Goal: Task Accomplishment & Management: Use online tool/utility

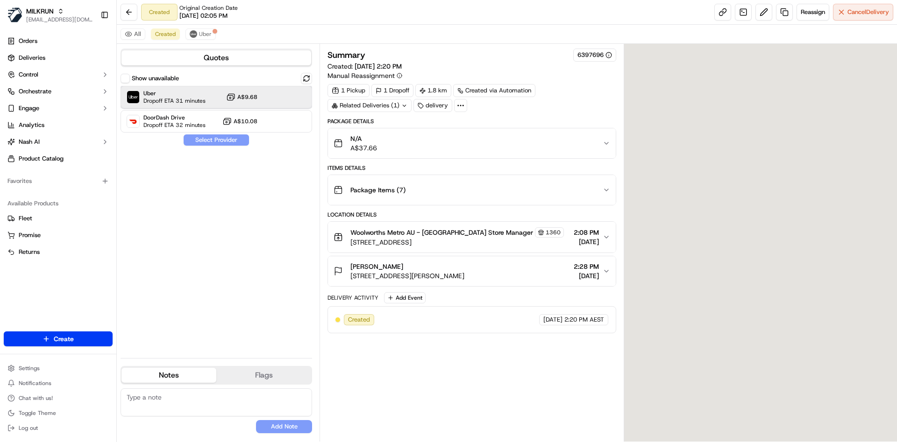
click at [190, 104] on span "Dropoff ETA 31 minutes" at bounding box center [174, 100] width 62 height 7
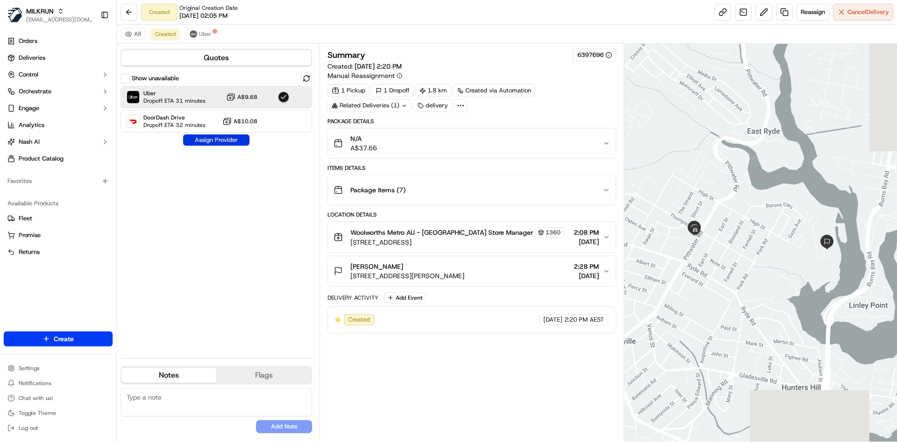
click at [205, 137] on button "Assign Provider" at bounding box center [216, 140] width 66 height 11
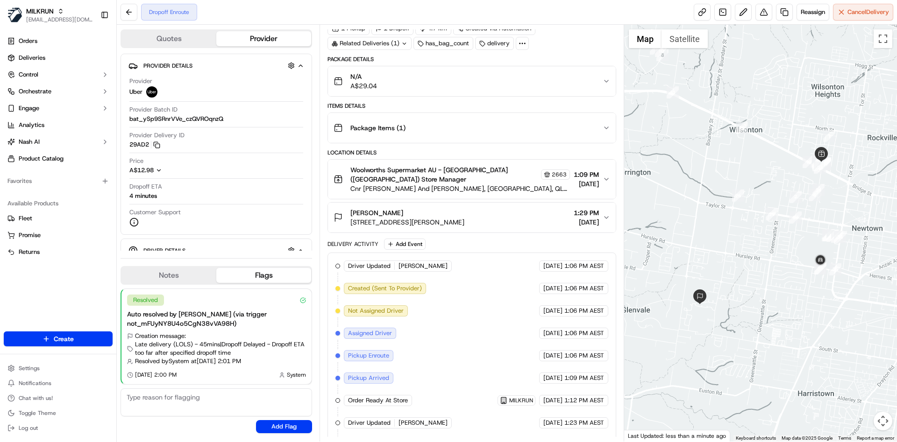
scroll to position [199, 0]
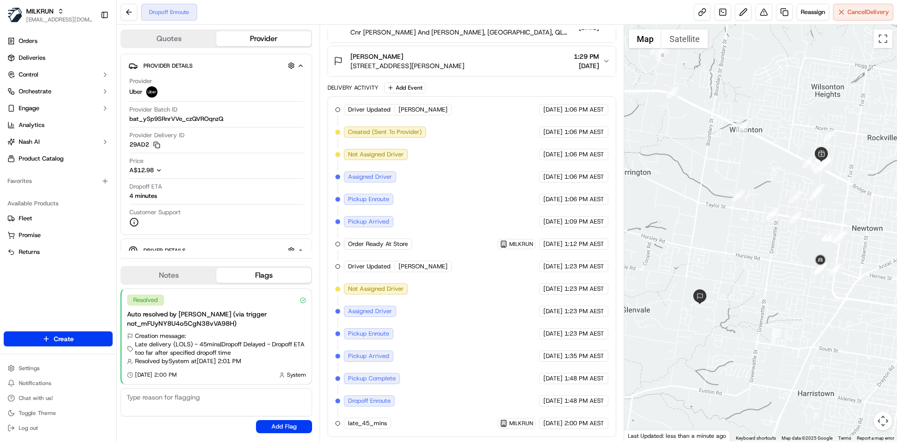
click at [516, 305] on div "Driver Updated JEELKUMAR P. Uber 20/09/2025 1:06 PM AEST Created (Sent To Provi…" at bounding box center [471, 266] width 272 height 325
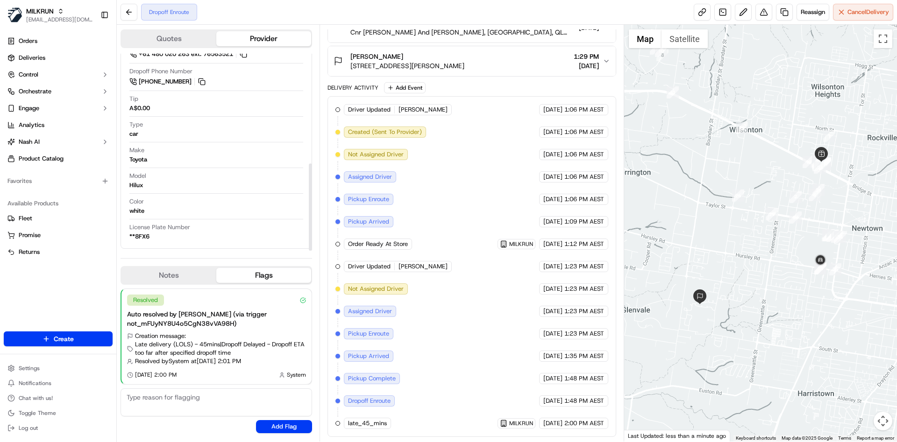
click at [480, 139] on div "Driver Updated JEELKUMAR P. Uber 20/09/2025 1:06 PM AEST Created (Sent To Provi…" at bounding box center [471, 266] width 272 height 325
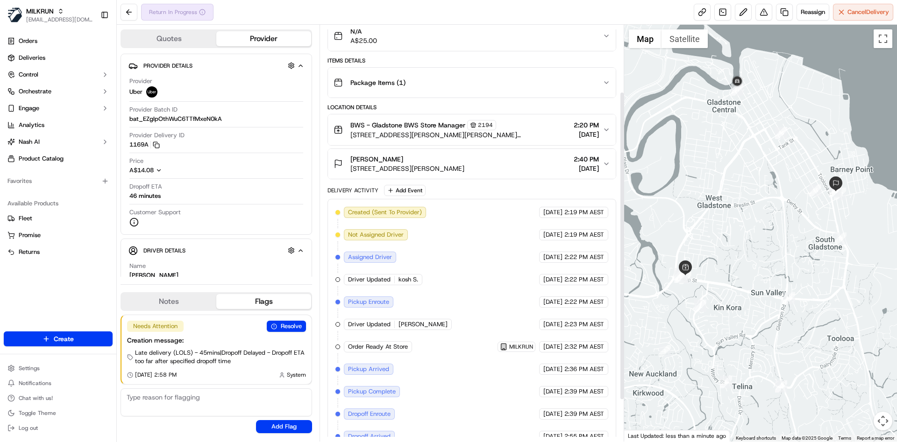
scroll to position [85, 0]
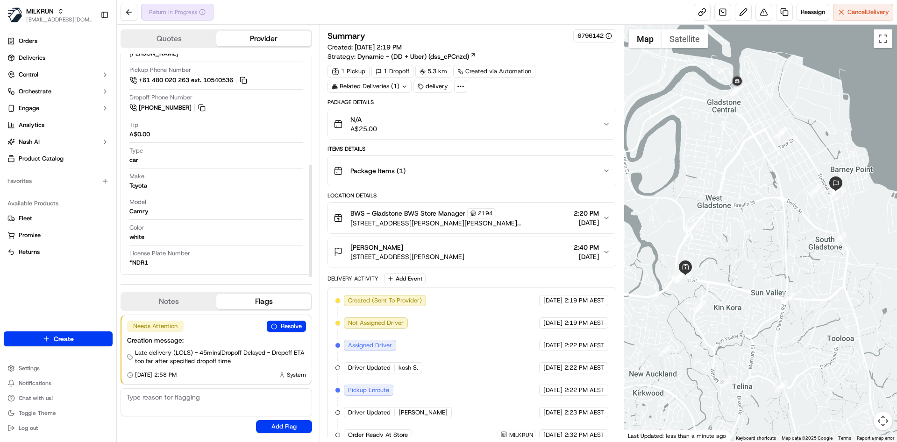
scroll to position [146, 0]
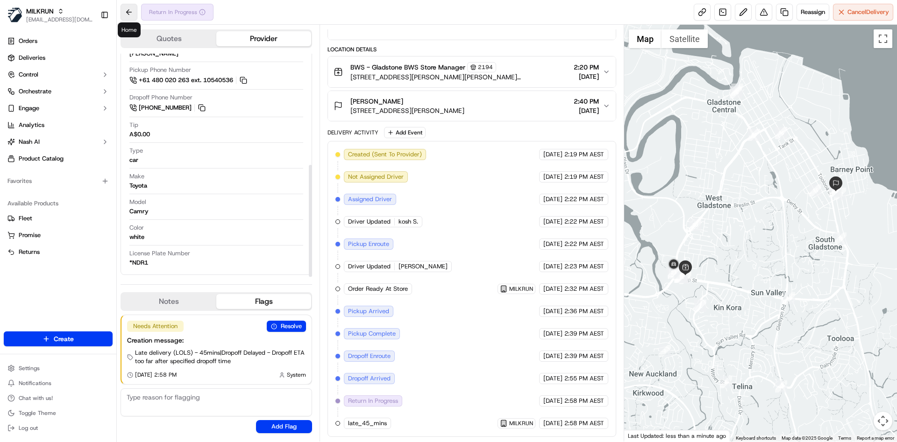
click at [132, 12] on button at bounding box center [128, 12] width 17 height 17
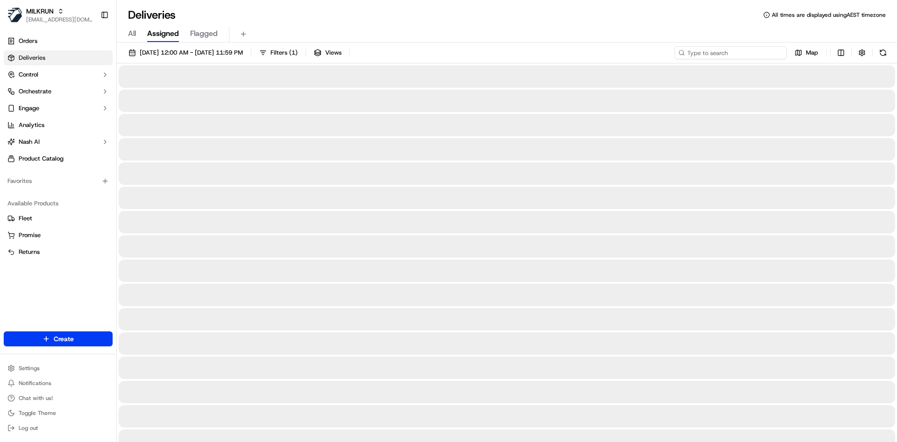
click at [734, 49] on input at bounding box center [730, 52] width 112 height 13
paste input "71365d7b-0c2f-425a-ae16-d88d3e437836"
type input "71365d7b-0c2f-425a-ae16-d88d3e437836"
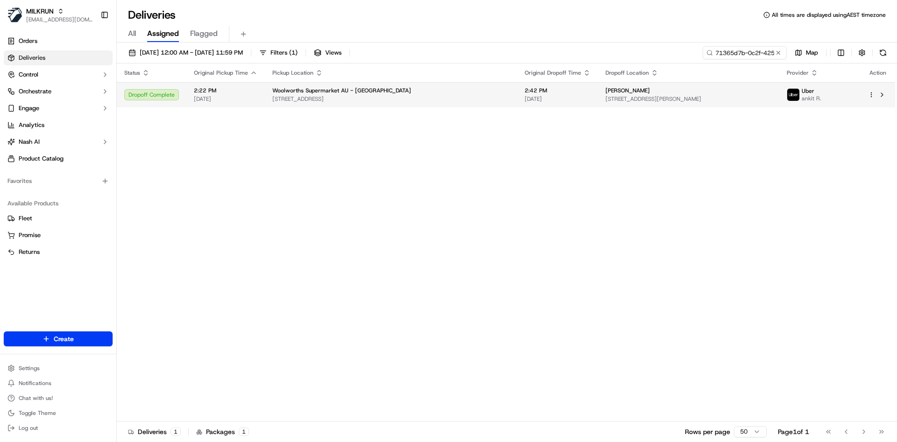
click at [564, 94] on span "2:42 PM" at bounding box center [557, 90] width 66 height 7
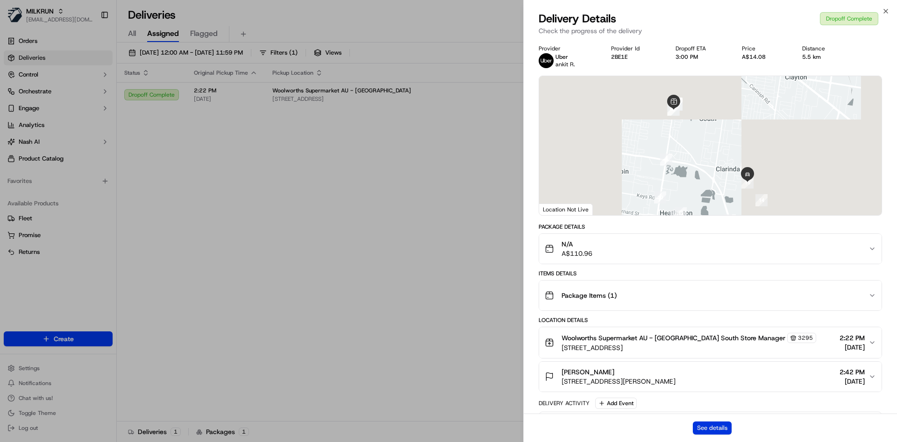
click at [708, 427] on button "See details" at bounding box center [712, 428] width 39 height 13
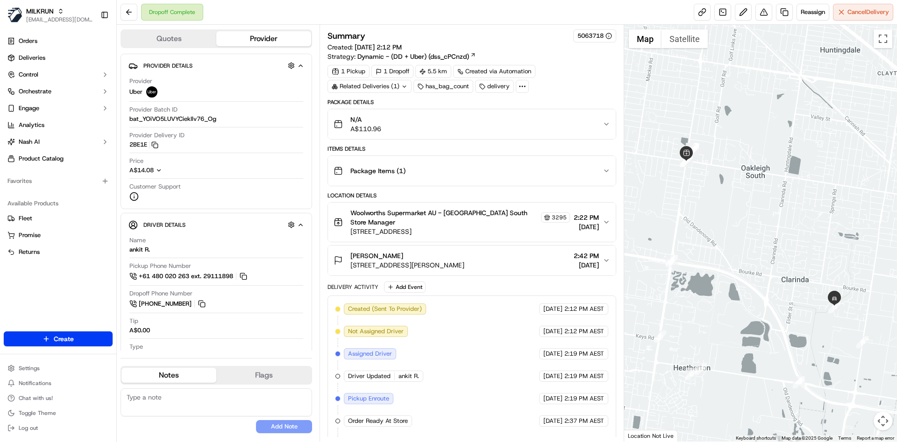
click at [502, 170] on div "Package Items ( 1 )" at bounding box center [467, 171] width 269 height 19
